Goal: Task Accomplishment & Management: Manage account settings

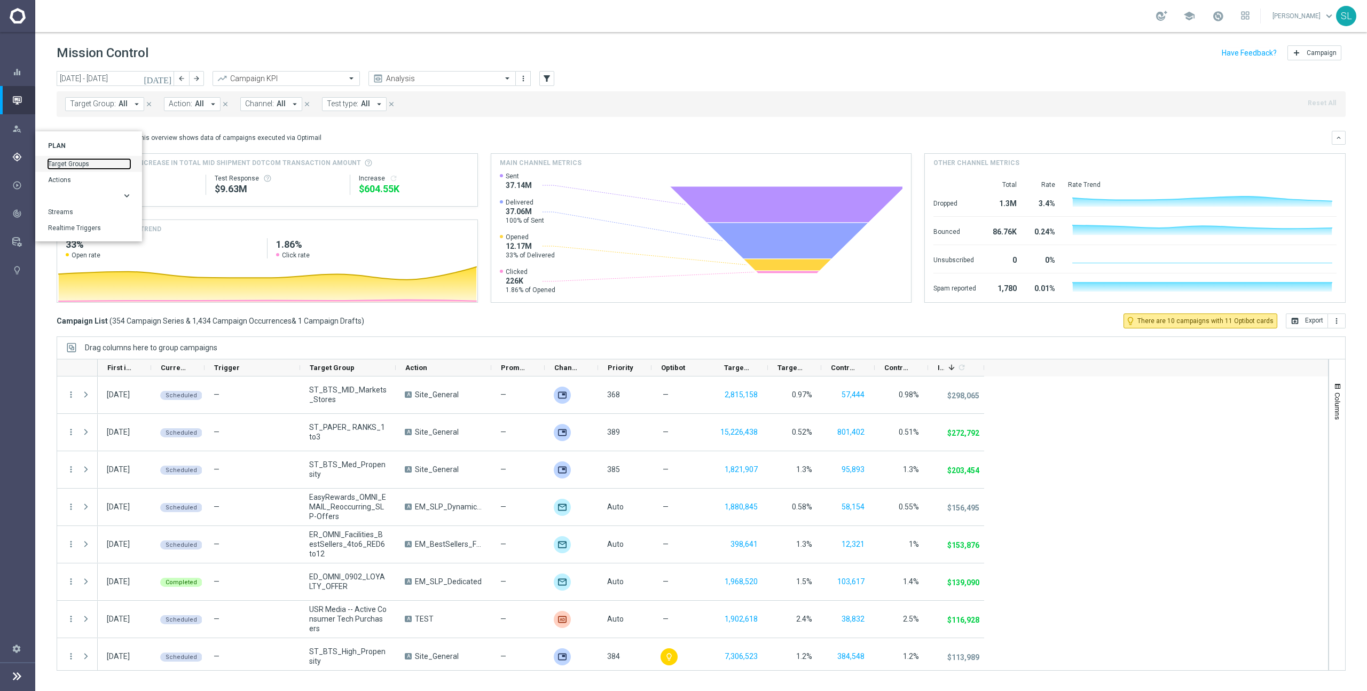
click at [70, 161] on link "Target Groups" at bounding box center [89, 164] width 82 height 10
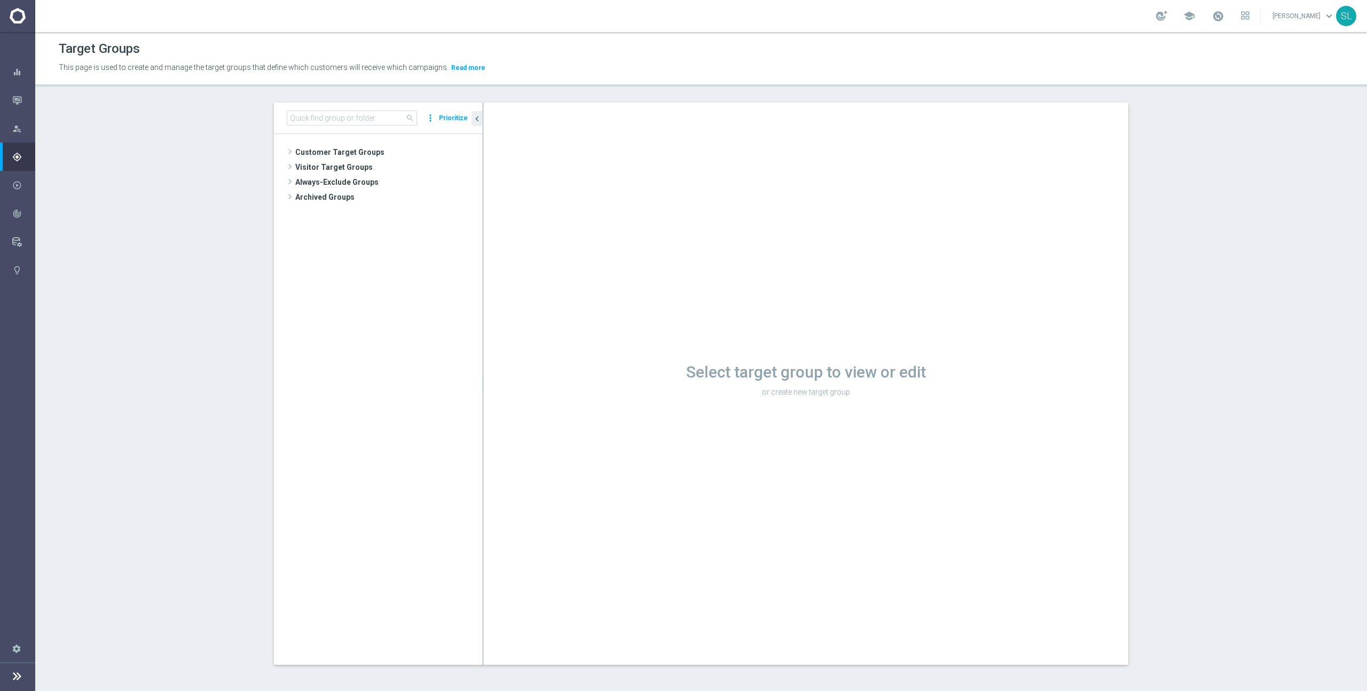
scroll to position [1, 0]
click at [353, 120] on input at bounding box center [352, 116] width 130 height 15
type input "f"
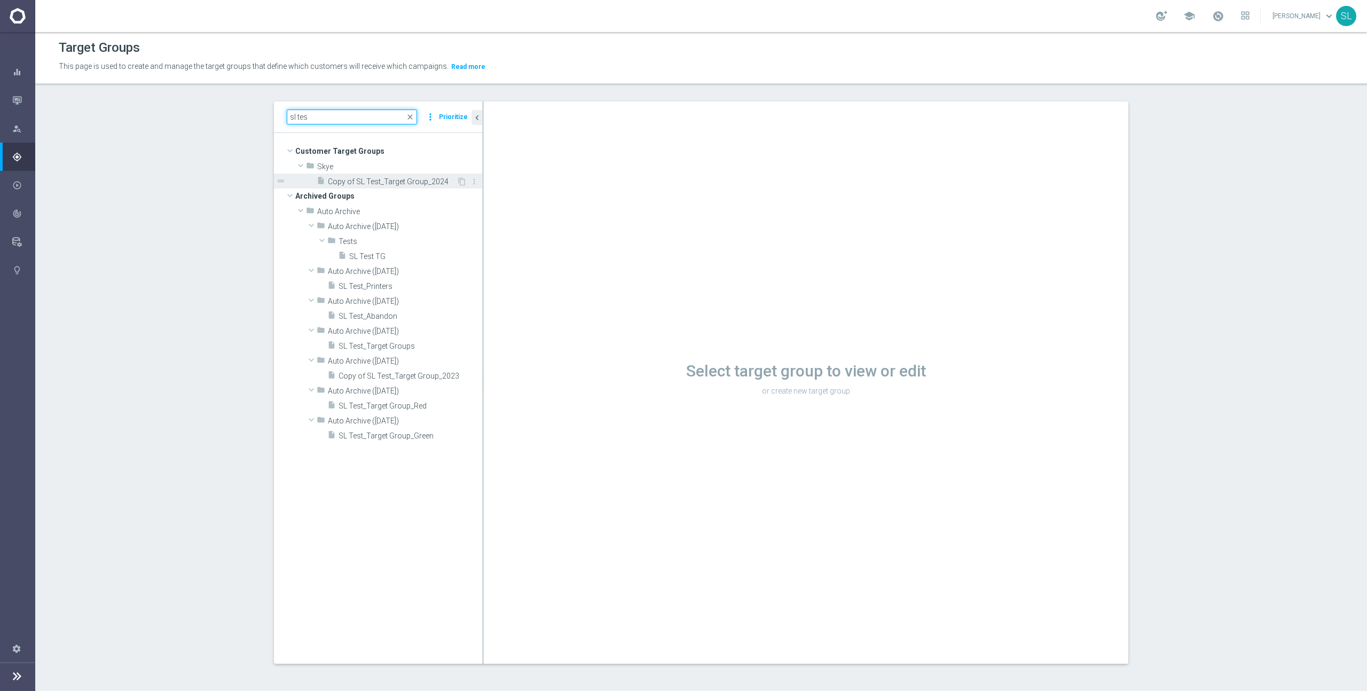
type input "sl tes"
click at [368, 187] on div "insert_drive_file Copy of SL Test_Target Group_2024" at bounding box center [387, 181] width 140 height 15
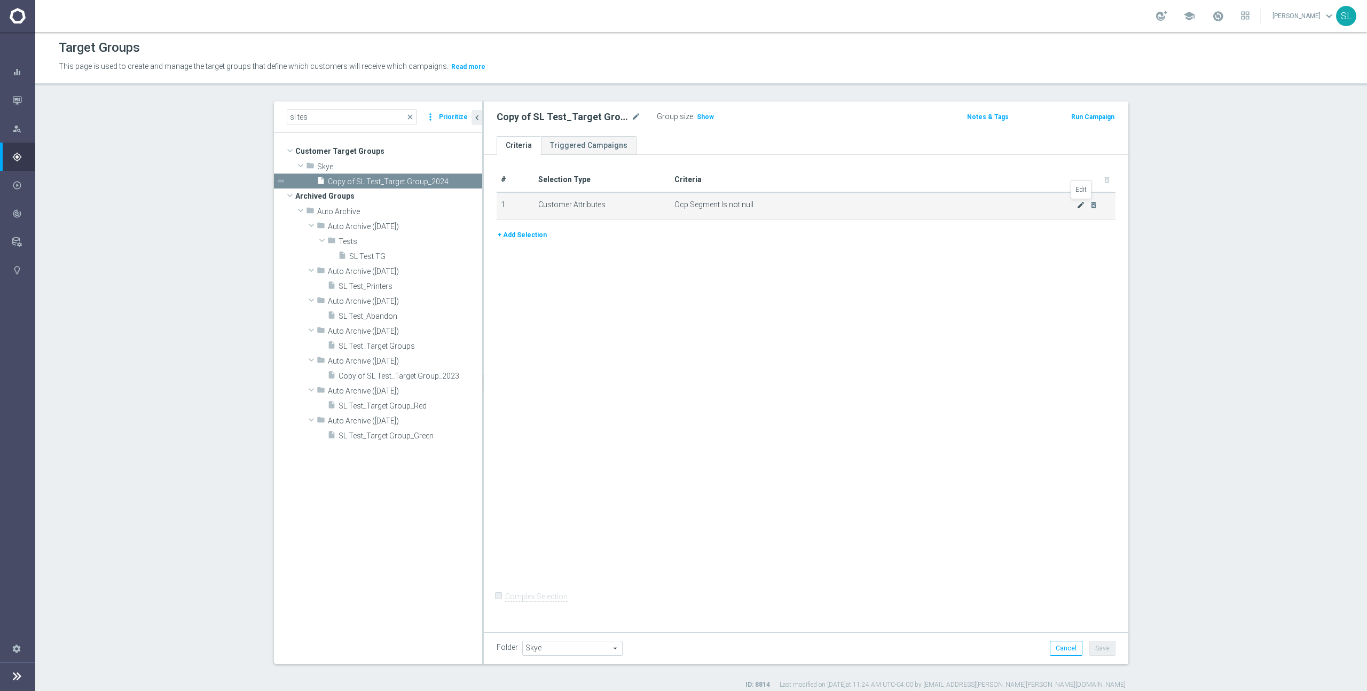
click at [1078, 206] on icon "mode_edit" at bounding box center [1080, 205] width 9 height 9
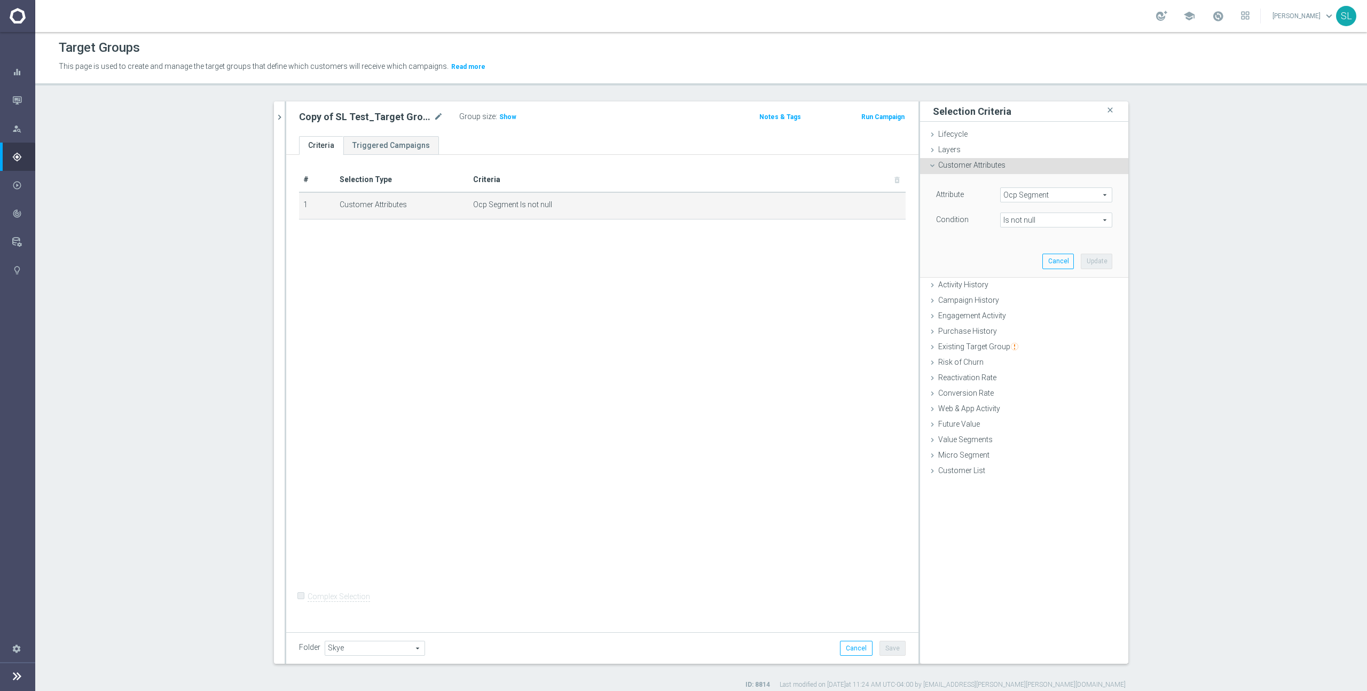
click at [1044, 192] on span "Ocp Segment" at bounding box center [1056, 195] width 111 height 14
click at [1041, 194] on input "search" at bounding box center [1056, 194] width 112 height 15
type input "insert"
click at [1045, 211] on span "Campaign Email Insert" at bounding box center [1055, 211] width 101 height 9
type input "Campaign Email Insert"
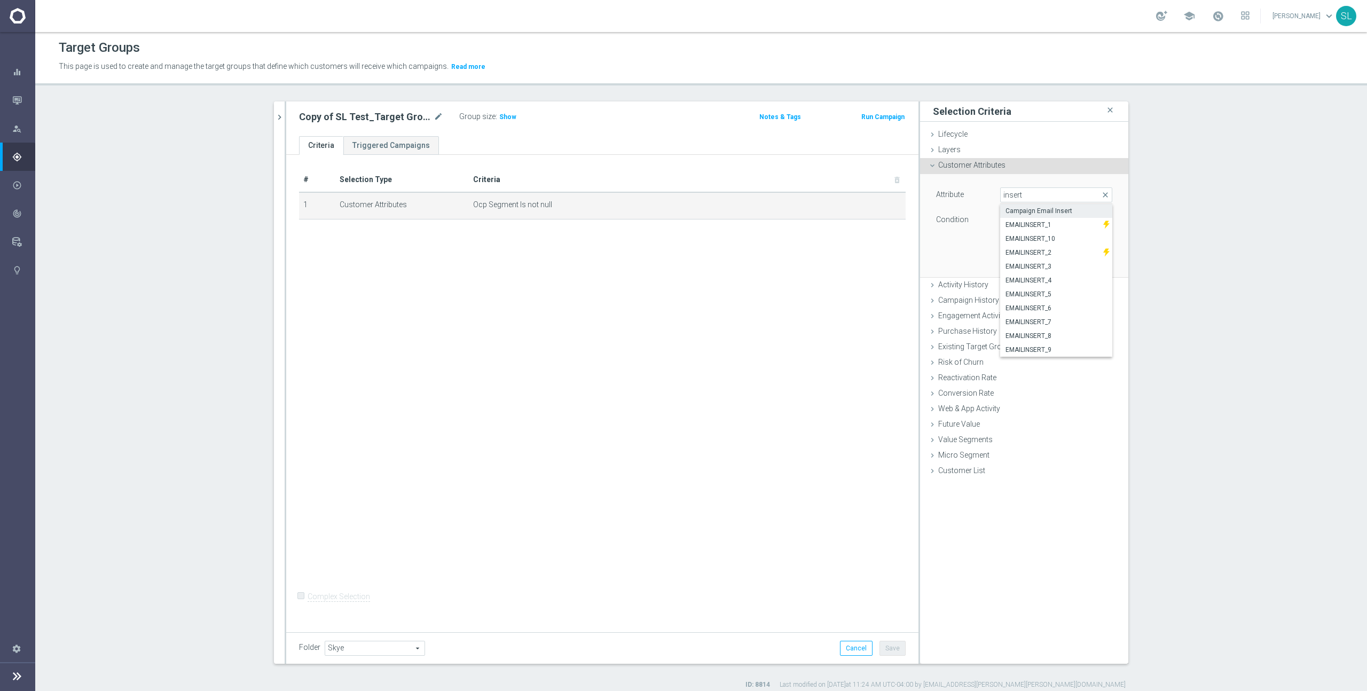
type input "Equals"
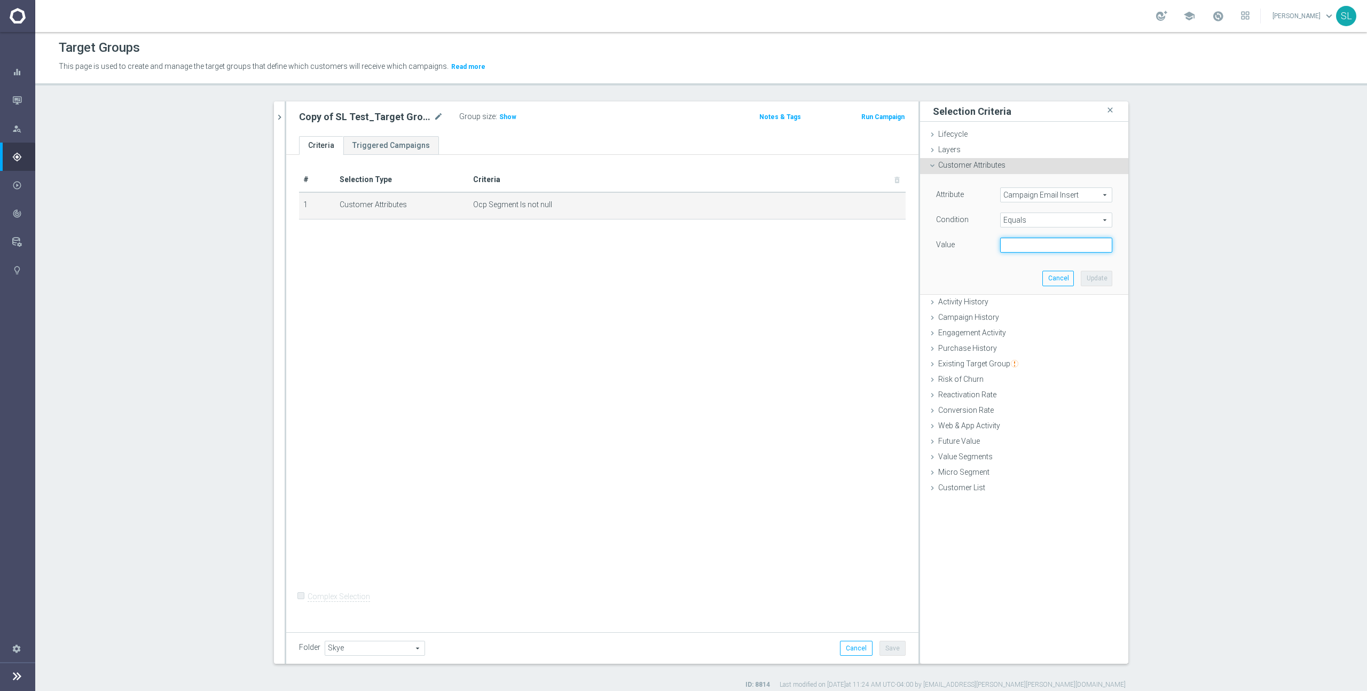
click at [1032, 244] on input "text" at bounding box center [1056, 245] width 112 height 15
type input "flight_deck"
click at [1104, 275] on button "Update" at bounding box center [1096, 278] width 31 height 15
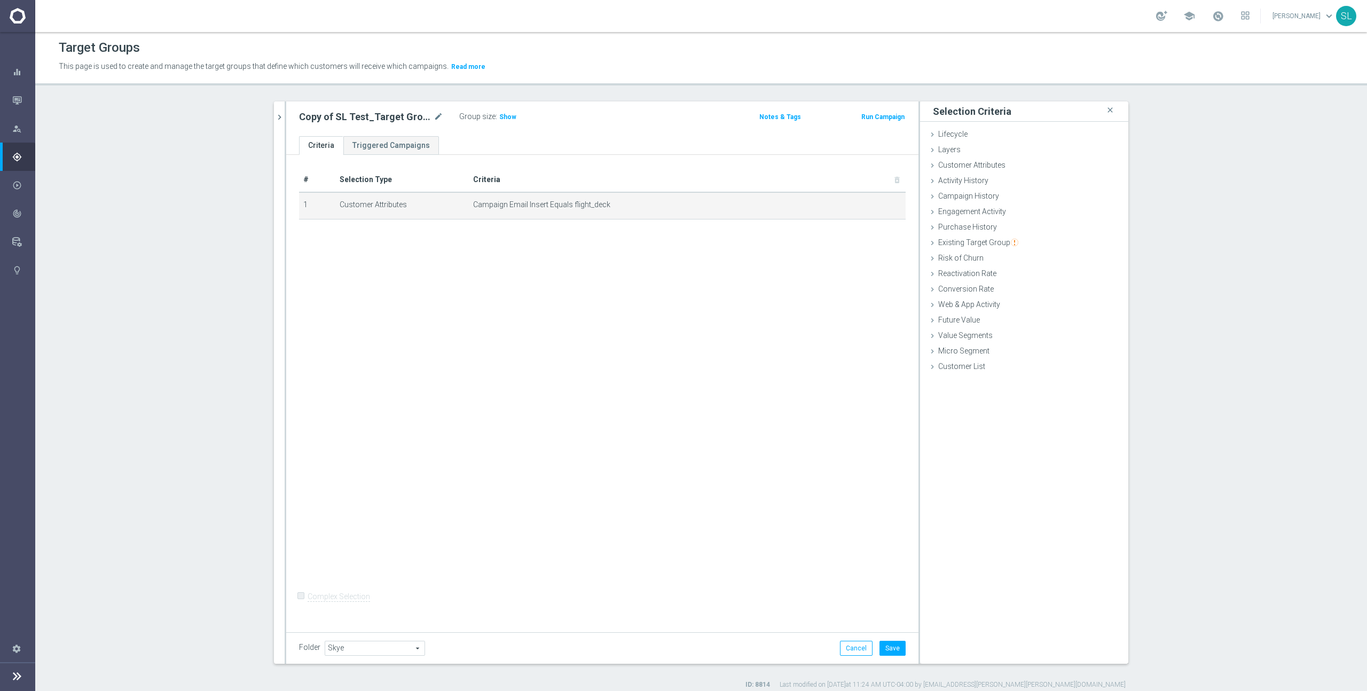
scroll to position [1, 0]
click at [901, 648] on button "Save" at bounding box center [892, 648] width 26 height 15
click at [501, 116] on span "Show" at bounding box center [507, 117] width 17 height 7
click at [513, 116] on span "1,530,050" at bounding box center [515, 119] width 31 height 10
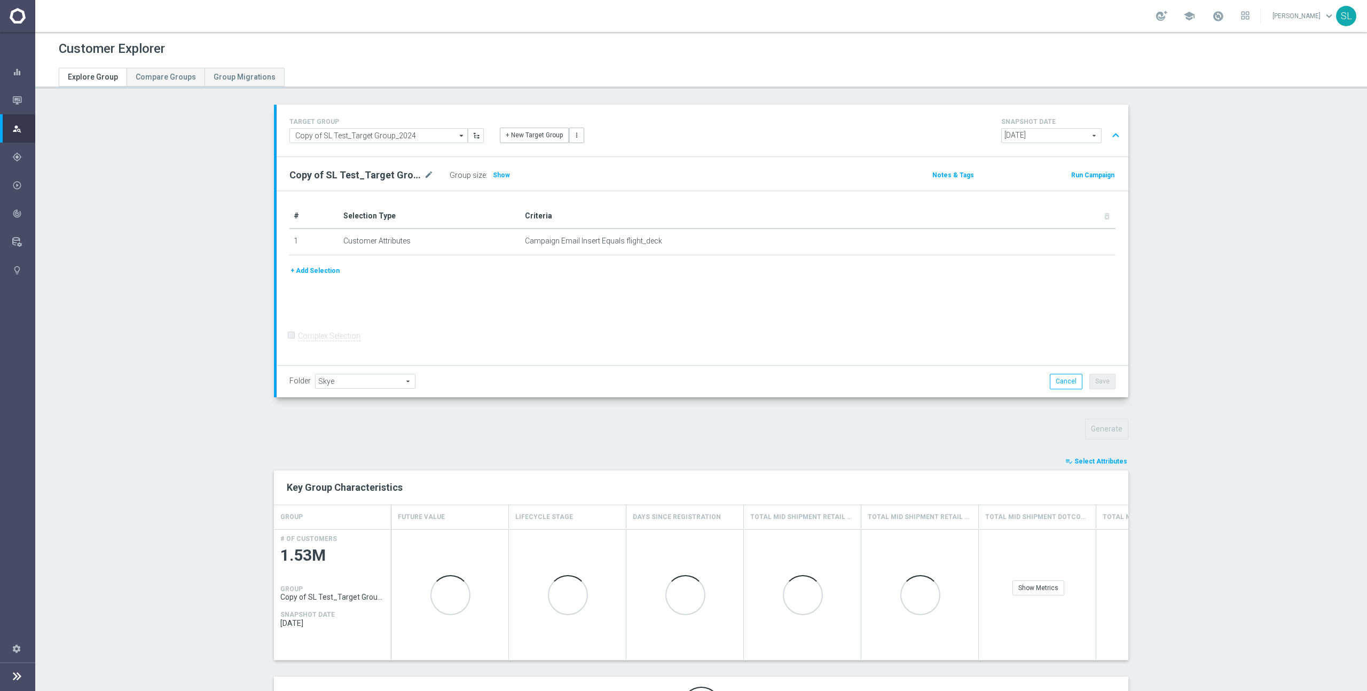
click at [1100, 461] on span "Select Attributes" at bounding box center [1100, 461] width 53 height 7
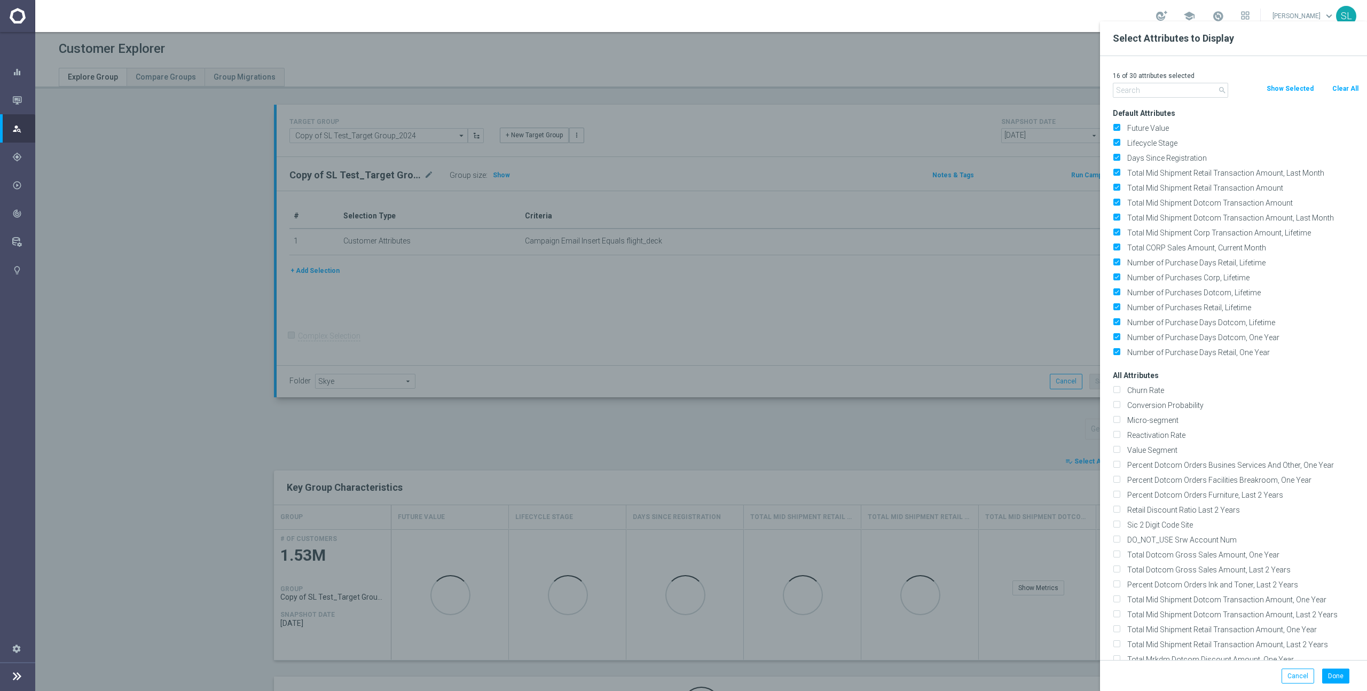
drag, startPoint x: 1337, startPoint y: 89, endPoint x: 1314, endPoint y: 91, distance: 23.1
click at [1337, 89] on button "Clear All" at bounding box center [1345, 89] width 28 height 12
checkbox input "false"
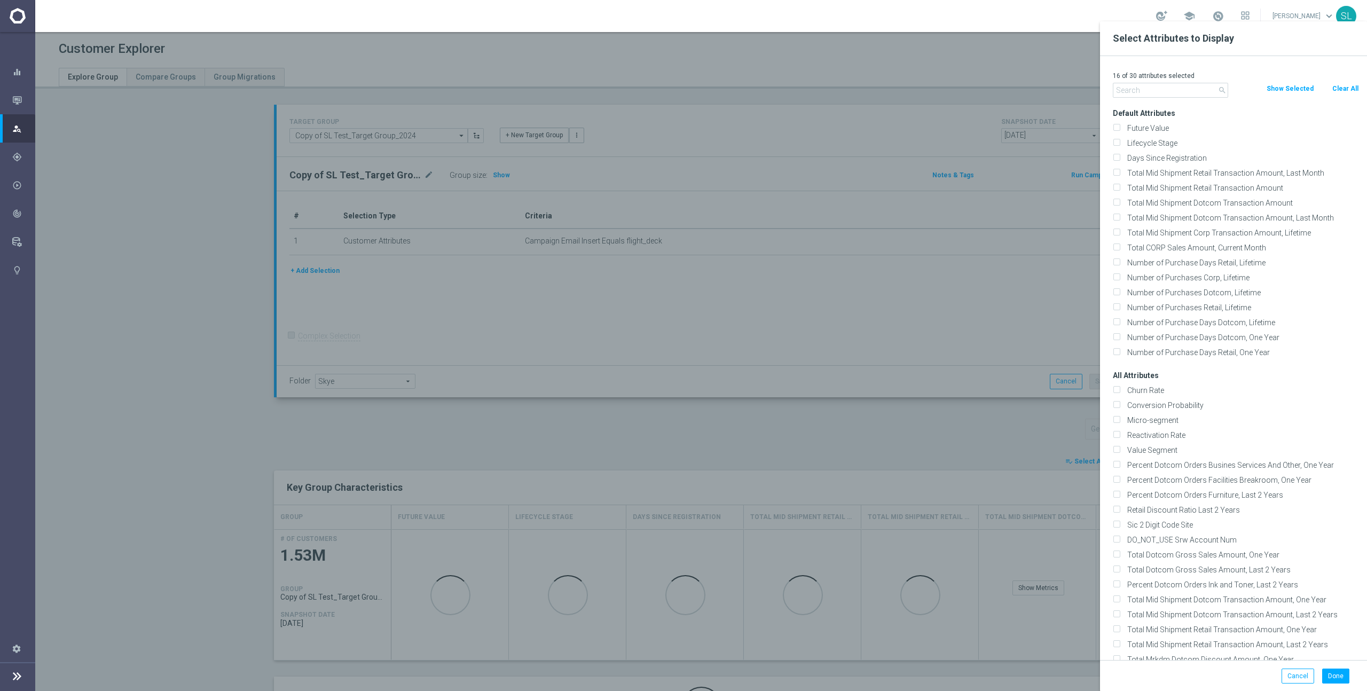
checkbox input "false"
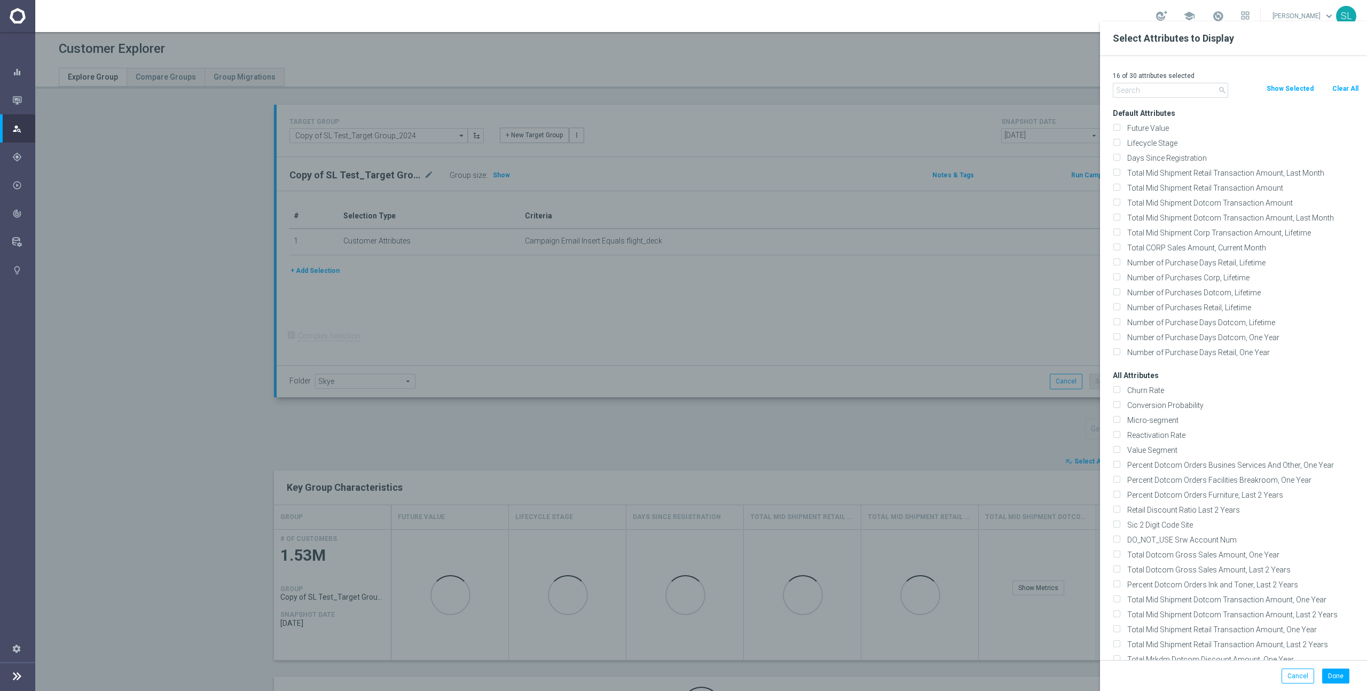
checkbox input "false"
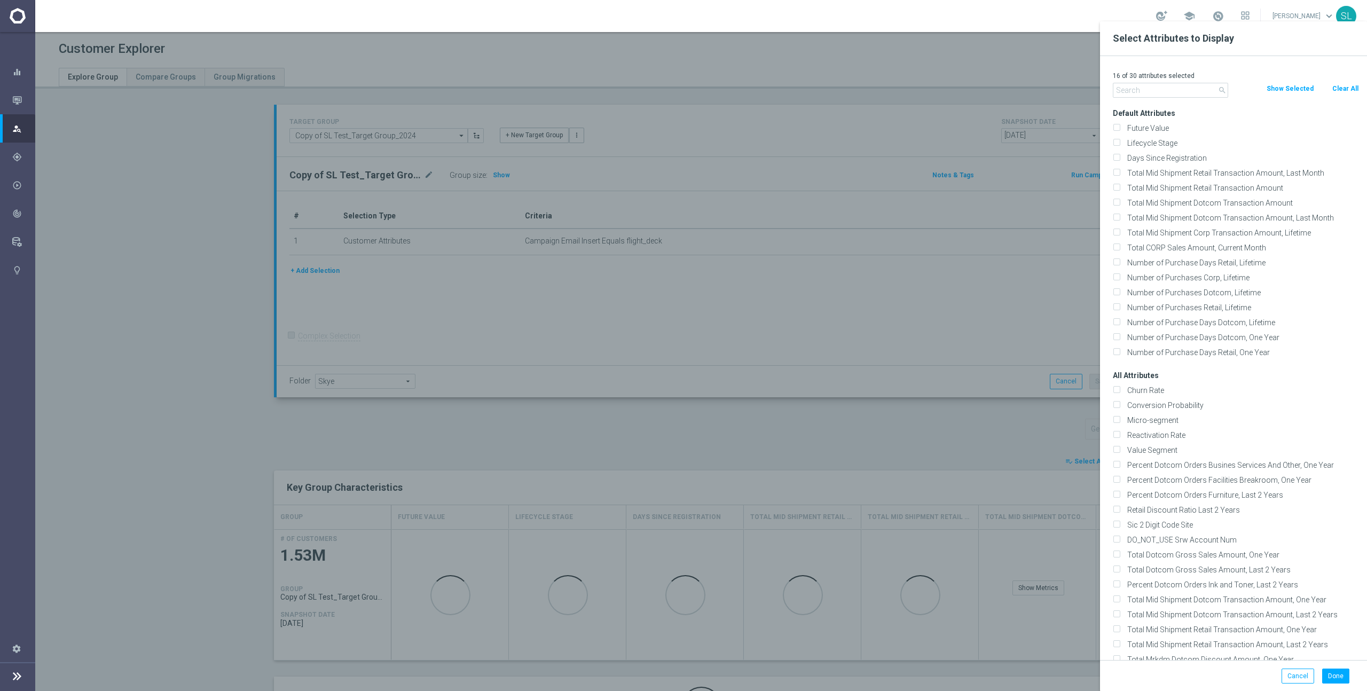
checkbox input "false"
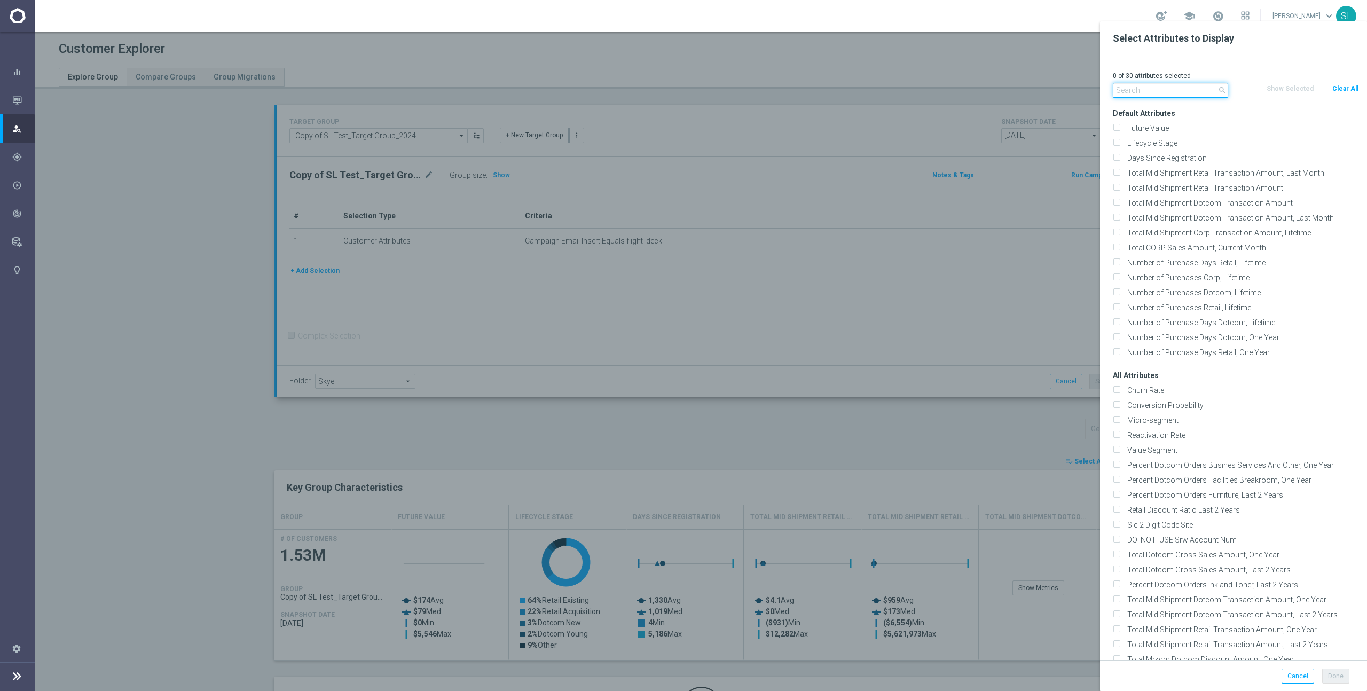
click at [1187, 92] on input "text" at bounding box center [1170, 90] width 115 height 15
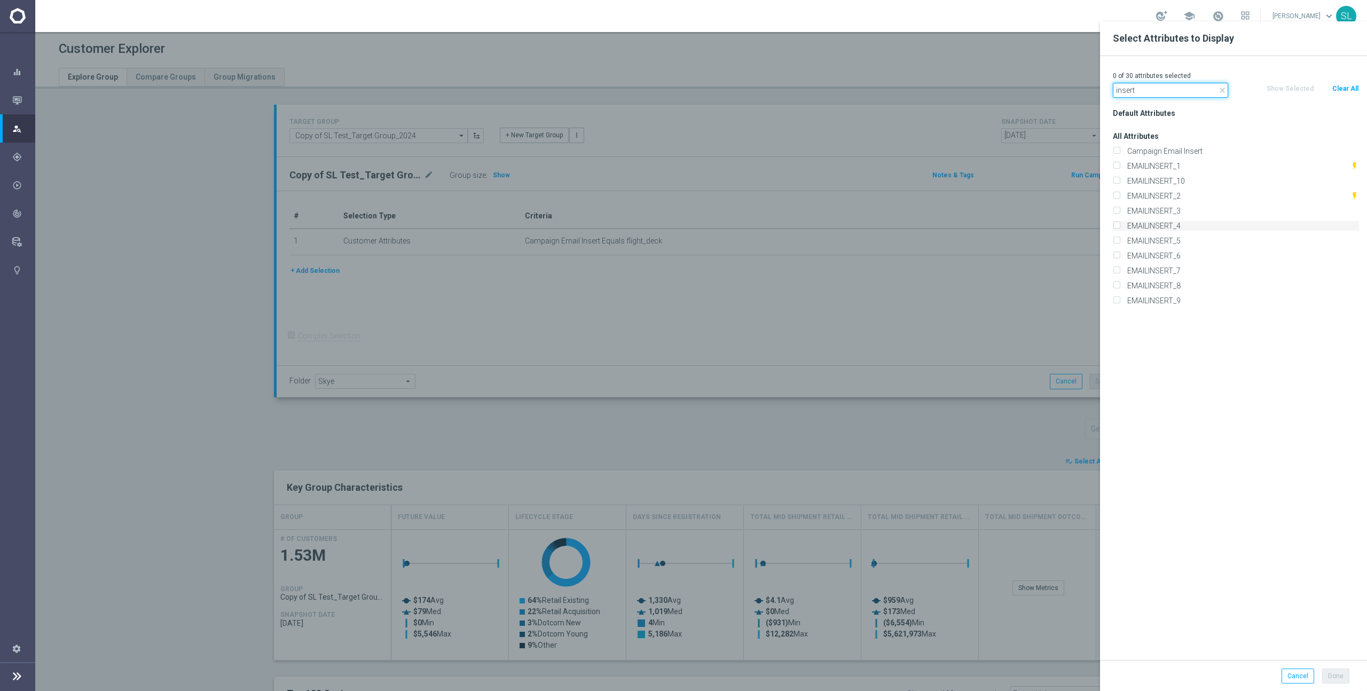
type input "insert"
click at [1117, 226] on input "EMAILINSERT_4" at bounding box center [1116, 227] width 7 height 7
checkbox input "true"
click at [1123, 207] on label "EMAILINSERT_3" at bounding box center [1240, 211] width 235 height 10
click at [1117, 209] on input "EMAILINSERT_3" at bounding box center [1116, 212] width 7 height 7
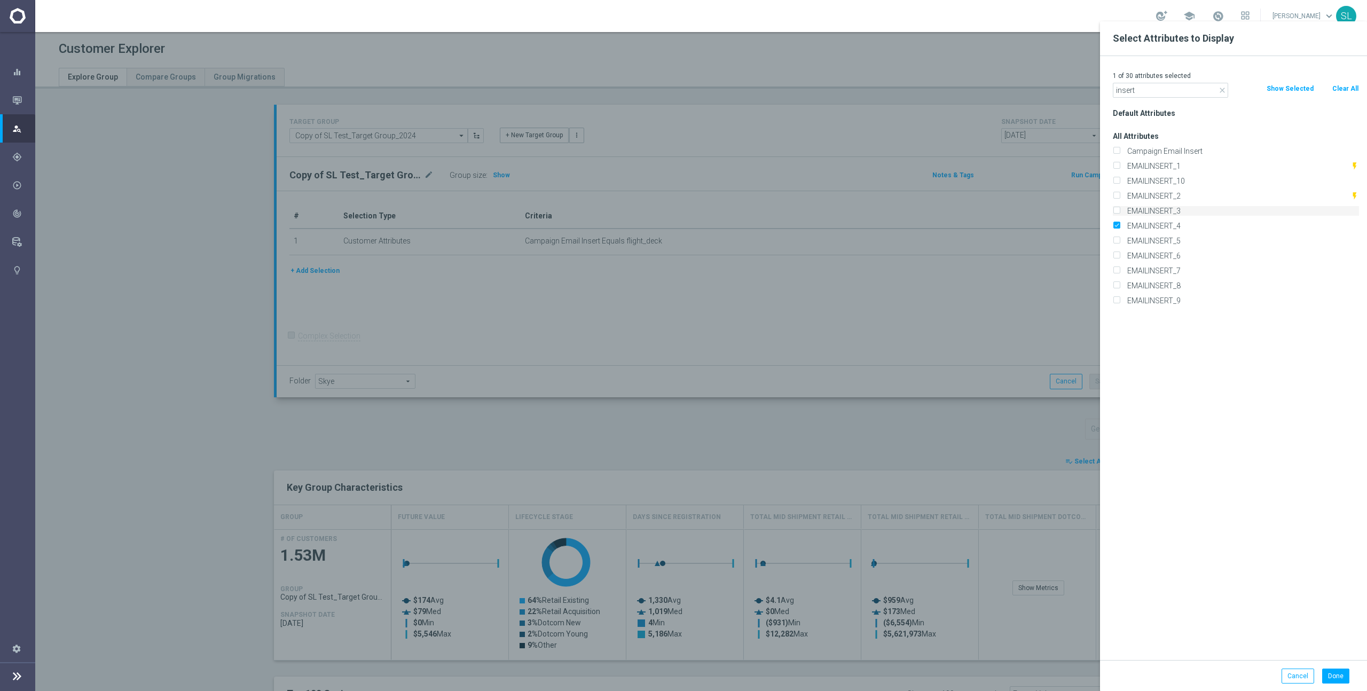
checkbox input "true"
click at [1337, 676] on button "Done" at bounding box center [1335, 675] width 27 height 15
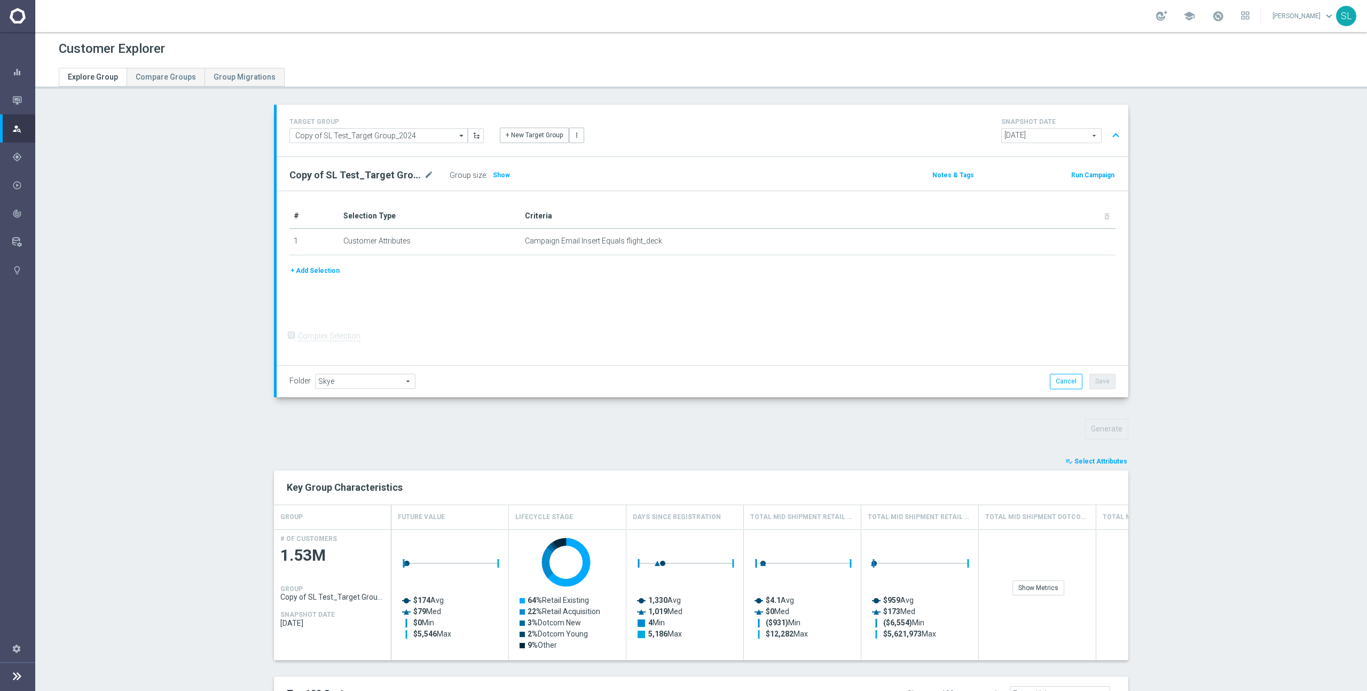
type input "Search"
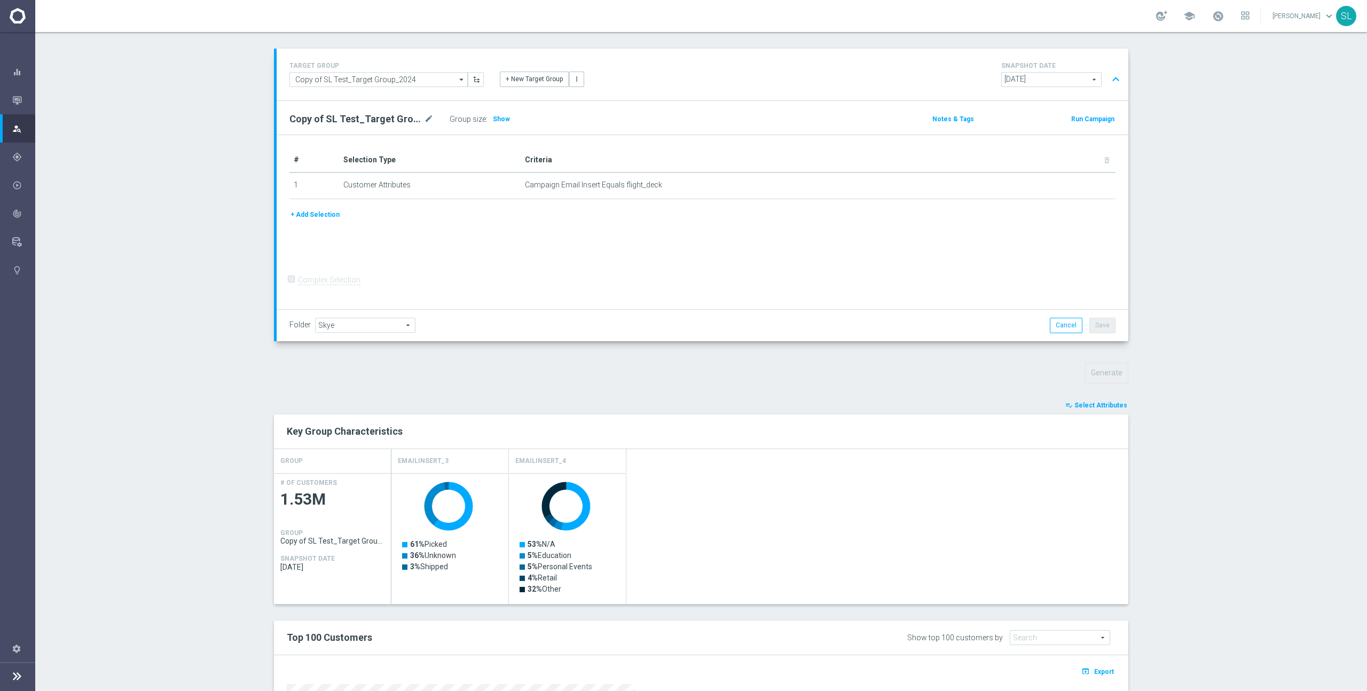
scroll to position [53, 0]
